Goal: Check status

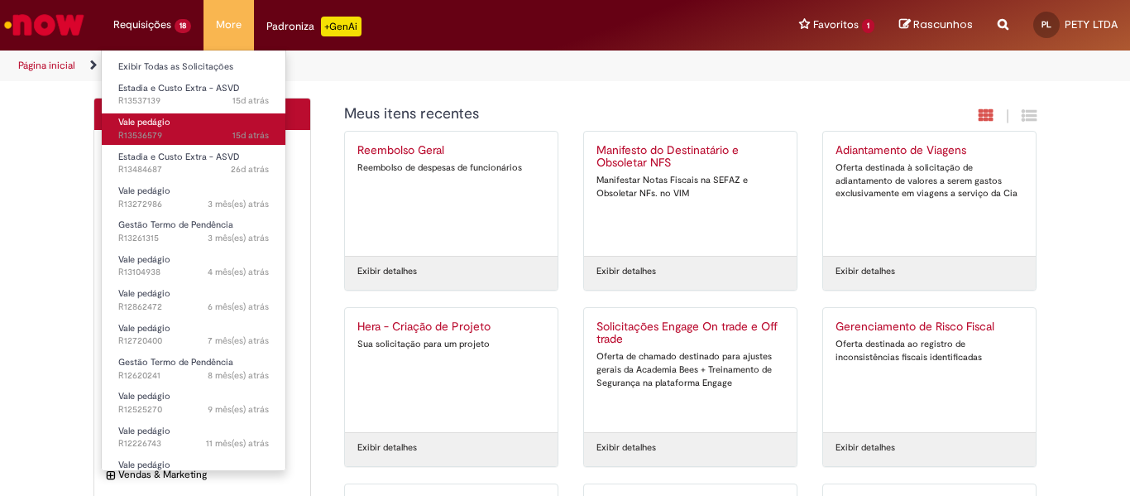
click at [154, 131] on span "15d atrás 15 dias atrás R13536579" at bounding box center [193, 135] width 151 height 13
click at [146, 131] on span "15d atrás 15 dias atrás R13536579" at bounding box center [193, 135] width 151 height 13
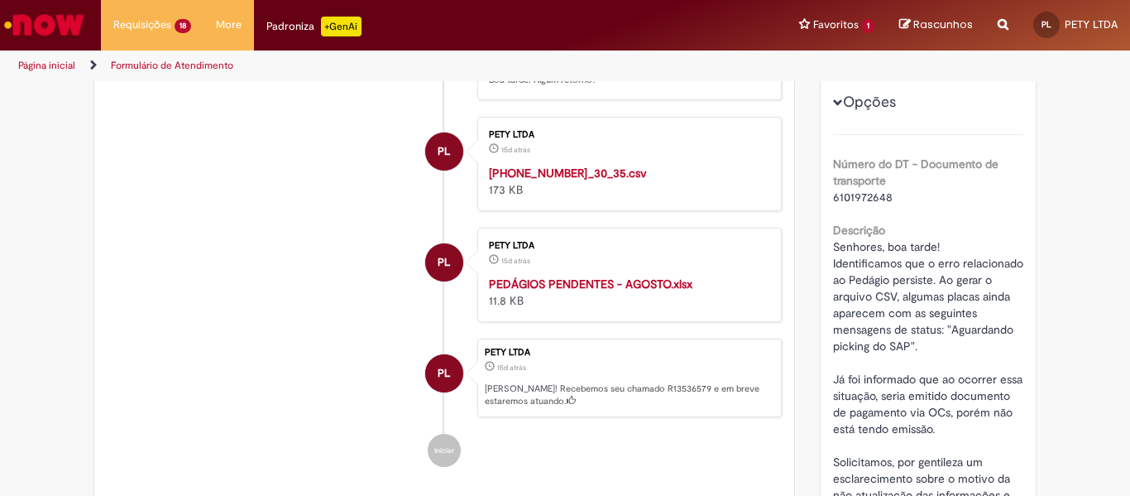
scroll to position [169, 0]
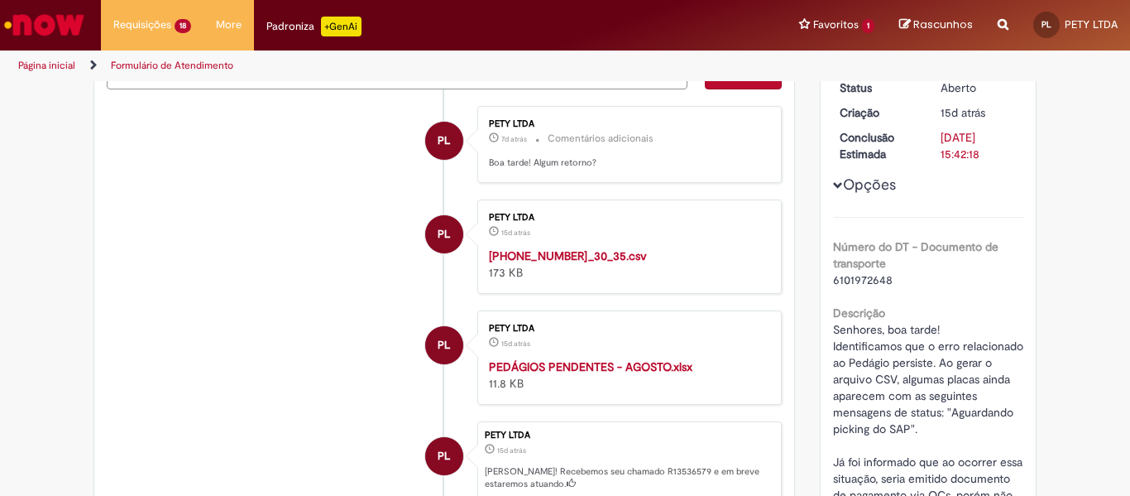
click at [0, 0] on button "Opções" at bounding box center [0, 0] width 0 height 0
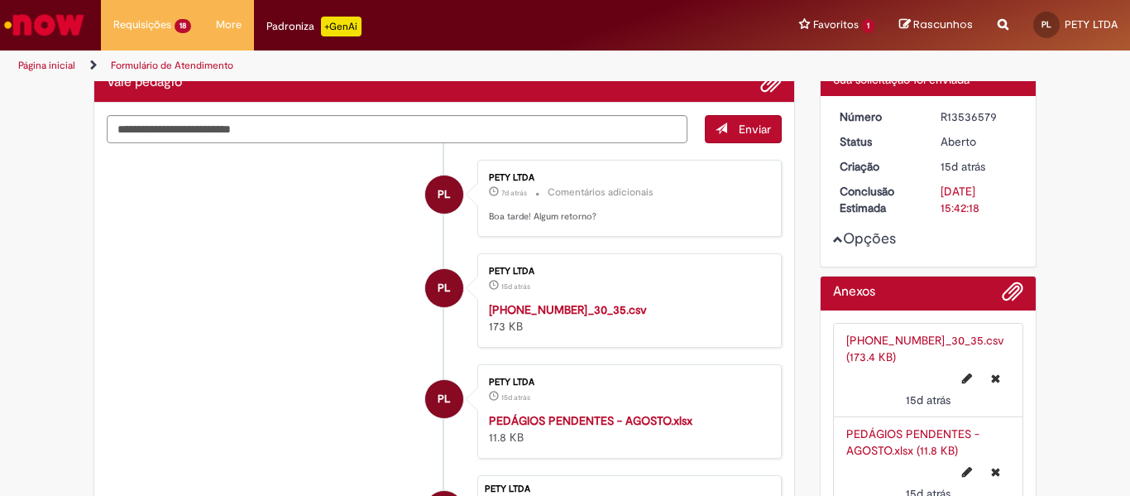
scroll to position [86, 0]
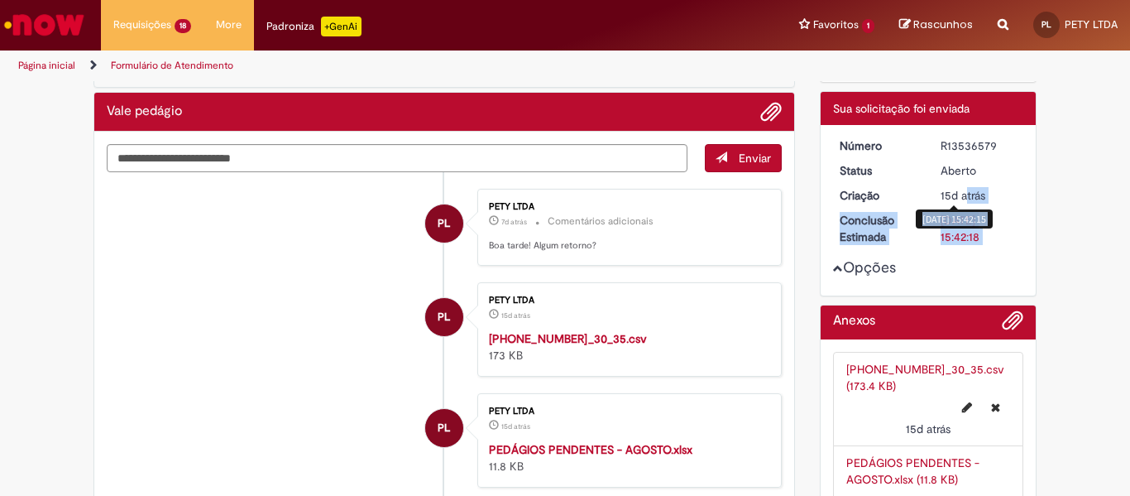
click at [962, 186] on div "Número R13536579 Status [GEOGRAPHIC_DATA] Criação 15d atrás 15 dias atrás [DATE…" at bounding box center [929, 210] width 216 height 170
click at [963, 187] on div "15d atrás 15 dias atrás" at bounding box center [979, 195] width 77 height 17
click at [963, 188] on span "15d atrás" at bounding box center [963, 195] width 45 height 15
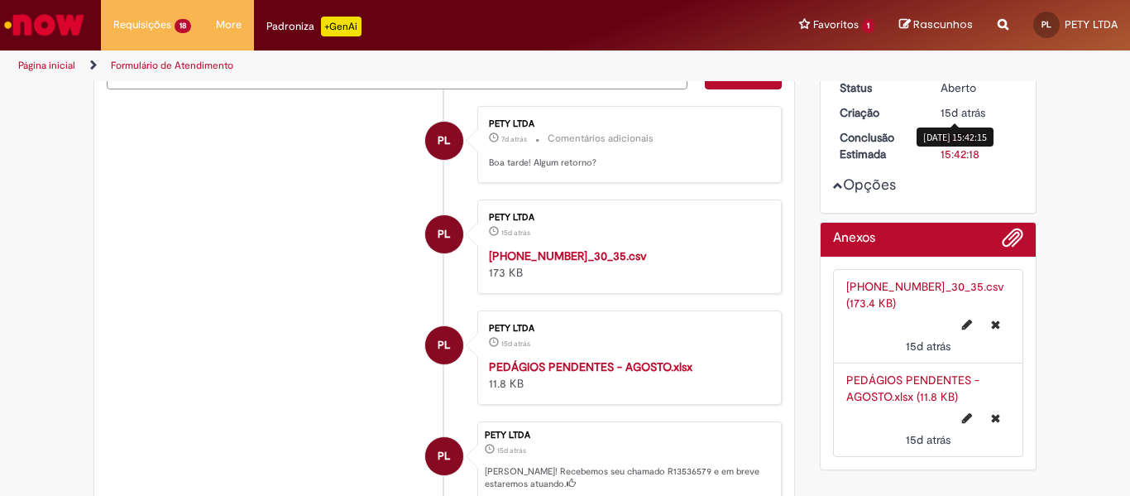
scroll to position [3, 0]
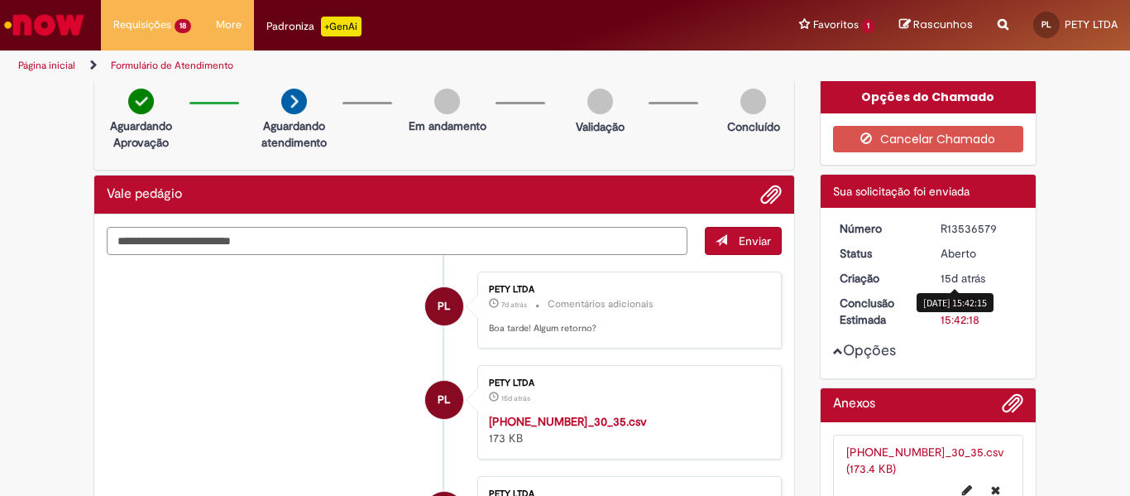
click at [404, 243] on textarea "Digite sua mensagem aqui..." at bounding box center [397, 241] width 581 height 28
click at [328, 233] on textarea "Digite sua mensagem aqui..." at bounding box center [397, 241] width 581 height 28
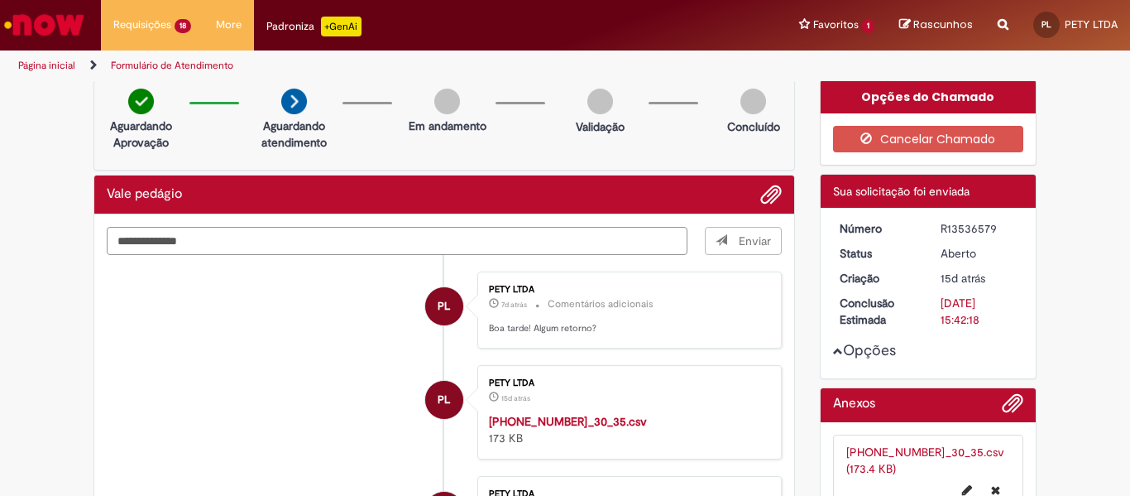
type textarea "**********"
